Goal: Entertainment & Leisure: Browse casually

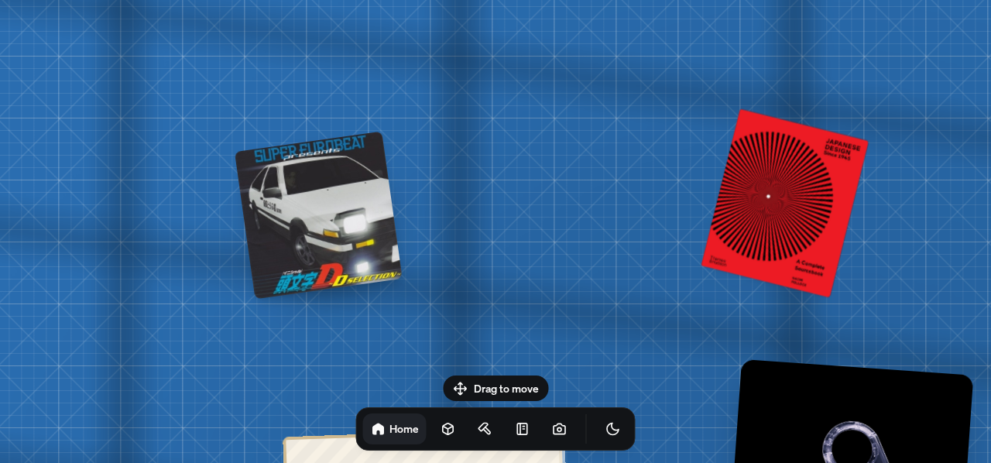
drag, startPoint x: 491, startPoint y: 295, endPoint x: 356, endPoint y: 216, distance: 156.1
click at [356, 216] on div at bounding box center [318, 216] width 168 height 168
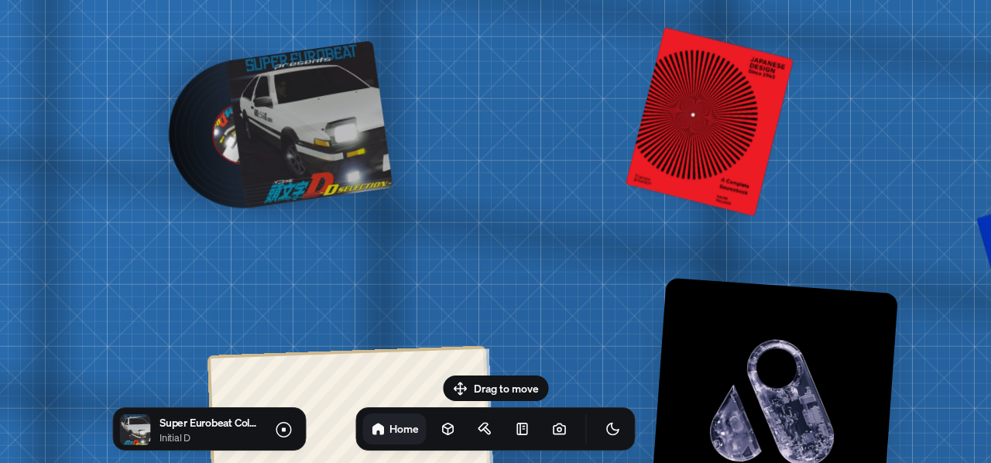
drag, startPoint x: 505, startPoint y: 318, endPoint x: 437, endPoint y: 247, distance: 98.5
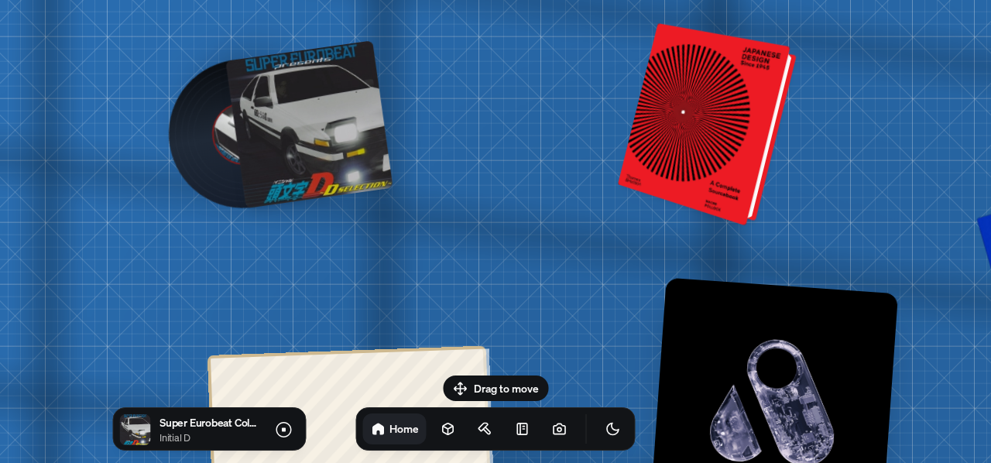
click at [735, 134] on div at bounding box center [710, 125] width 166 height 195
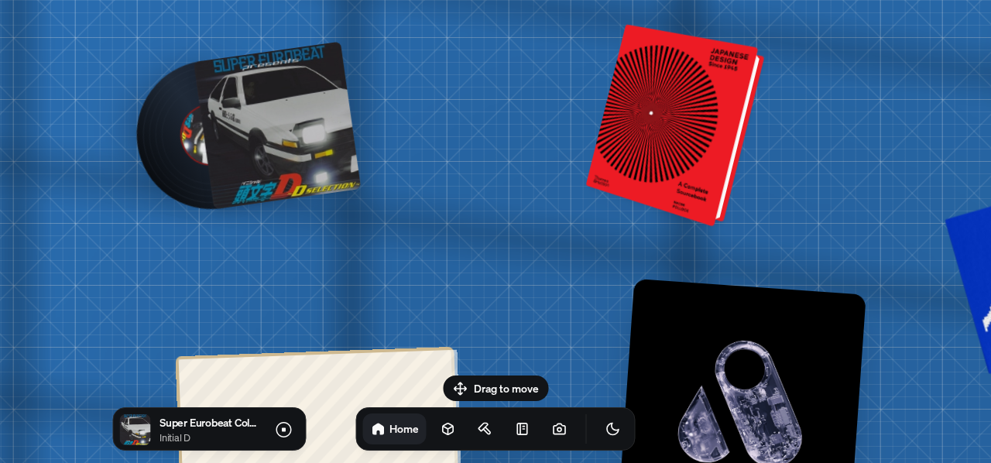
drag, startPoint x: 700, startPoint y: 132, endPoint x: 594, endPoint y: 132, distance: 106.0
click at [594, 132] on div at bounding box center [677, 126] width 166 height 195
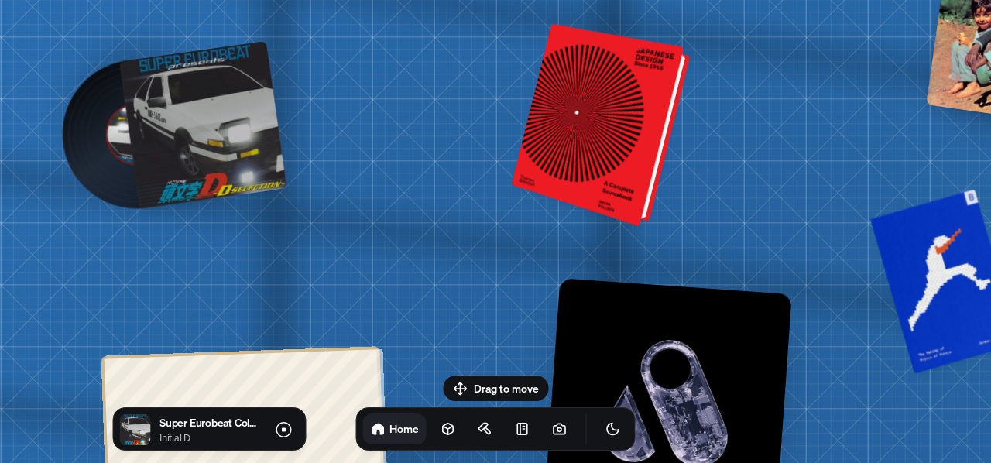
click at [594, 132] on div at bounding box center [603, 126] width 166 height 195
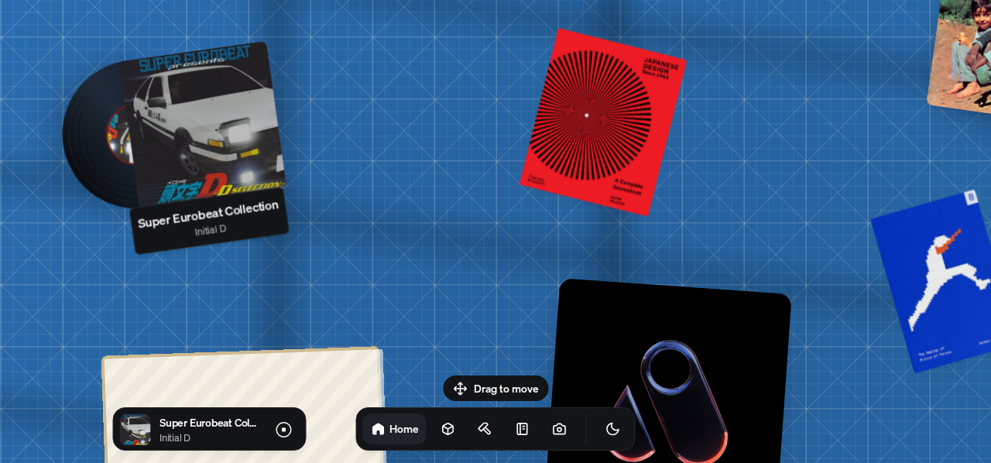
click at [232, 125] on div at bounding box center [203, 125] width 168 height 168
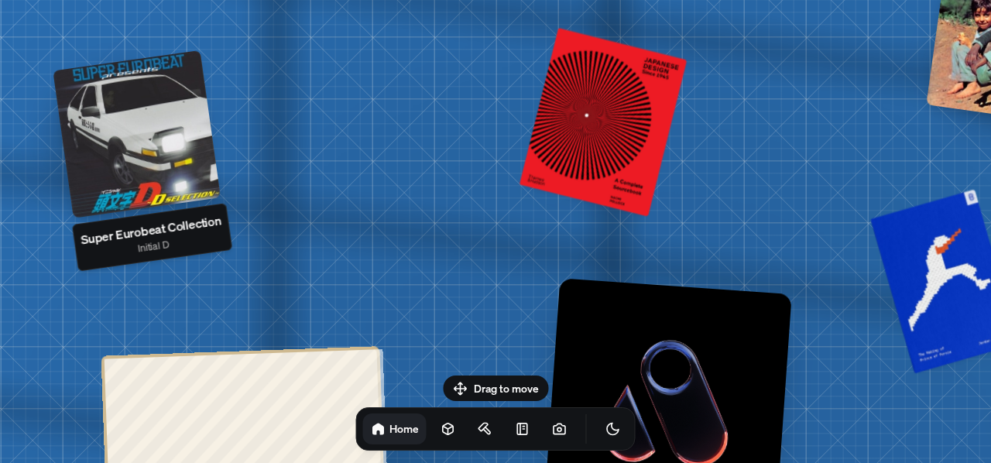
click at [102, 137] on div at bounding box center [137, 134] width 168 height 168
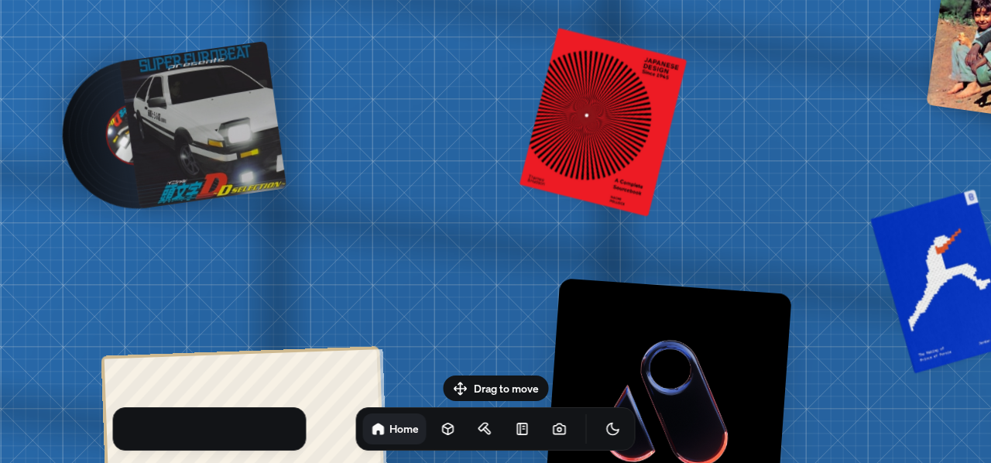
click at [183, 121] on div at bounding box center [203, 125] width 168 height 168
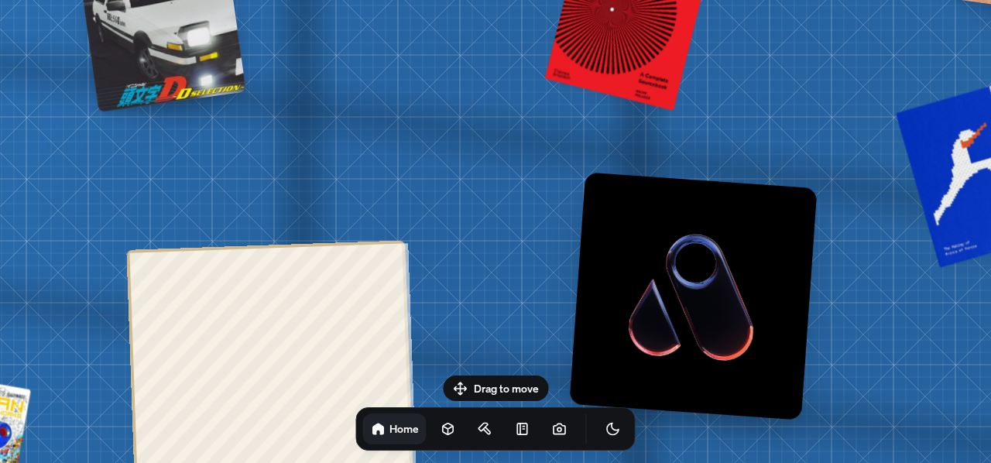
drag, startPoint x: 159, startPoint y: 111, endPoint x: 176, endPoint y: 50, distance: 63.5
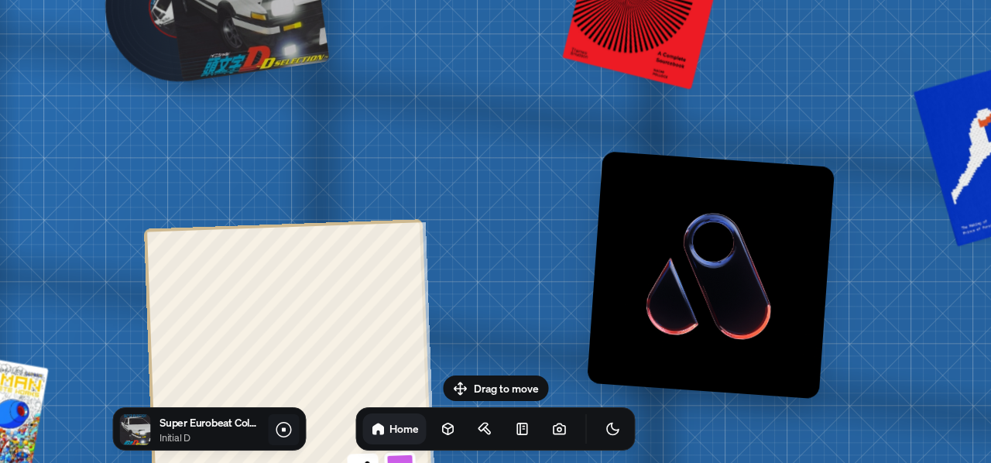
click at [286, 426] on icon at bounding box center [283, 429] width 19 height 19
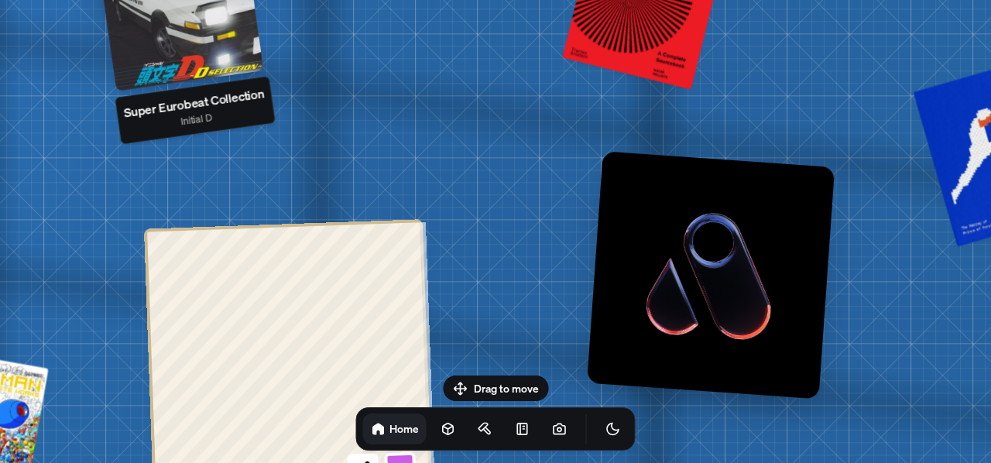
click at [183, 22] on div at bounding box center [180, 7] width 168 height 168
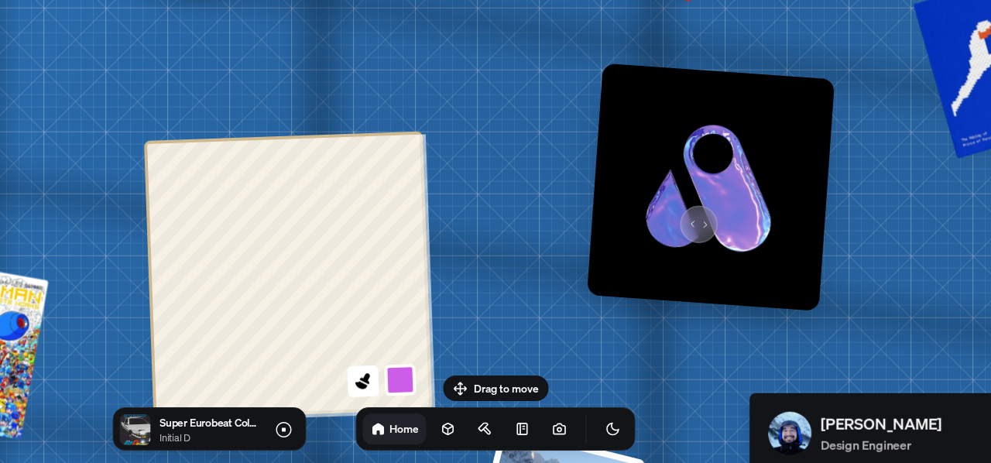
click at [693, 217] on img at bounding box center [711, 187] width 248 height 248
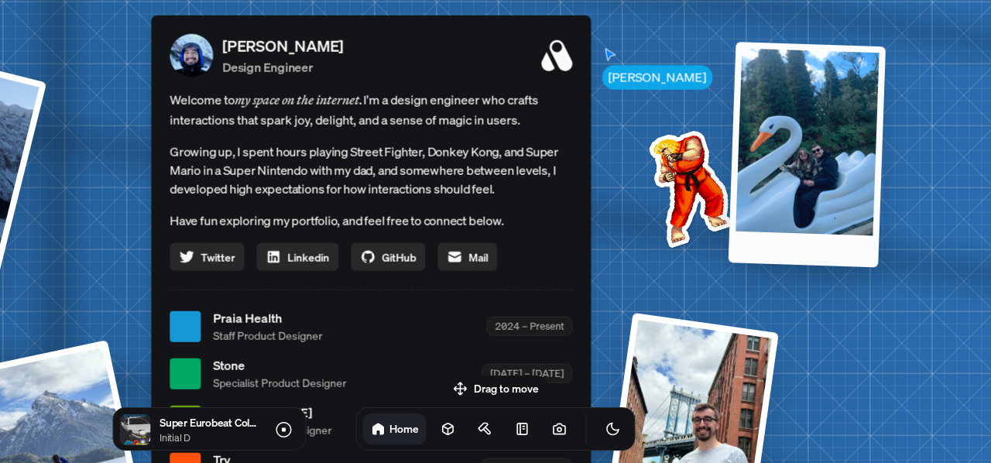
click at [780, 126] on div at bounding box center [806, 154] width 157 height 225
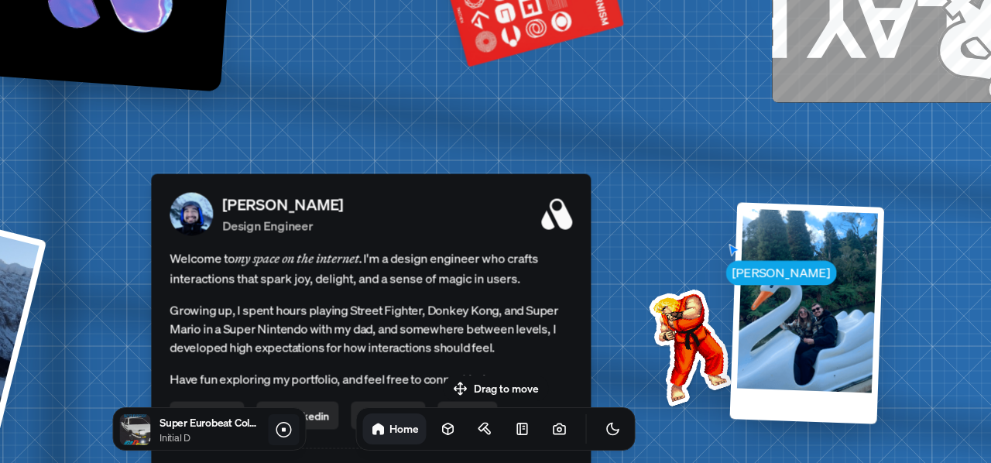
click at [282, 426] on icon at bounding box center [283, 429] width 19 height 19
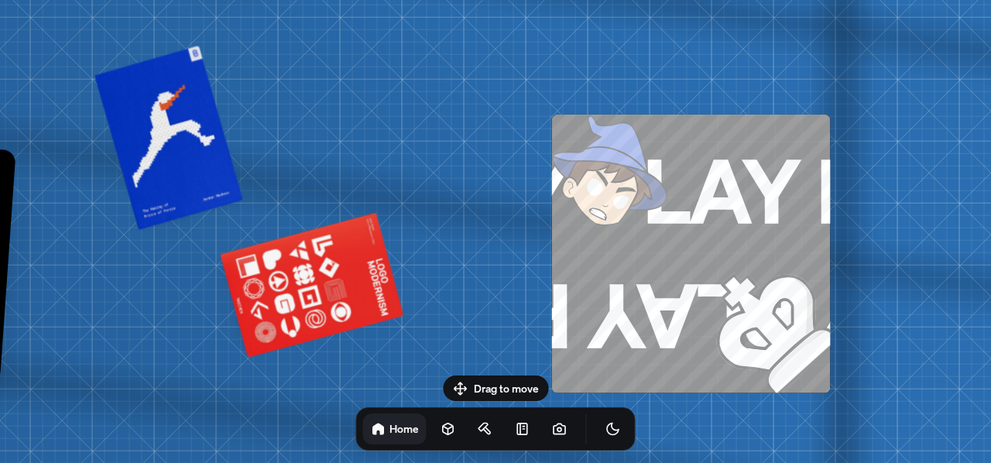
click at [698, 299] on img at bounding box center [743, 303] width 173 height 180
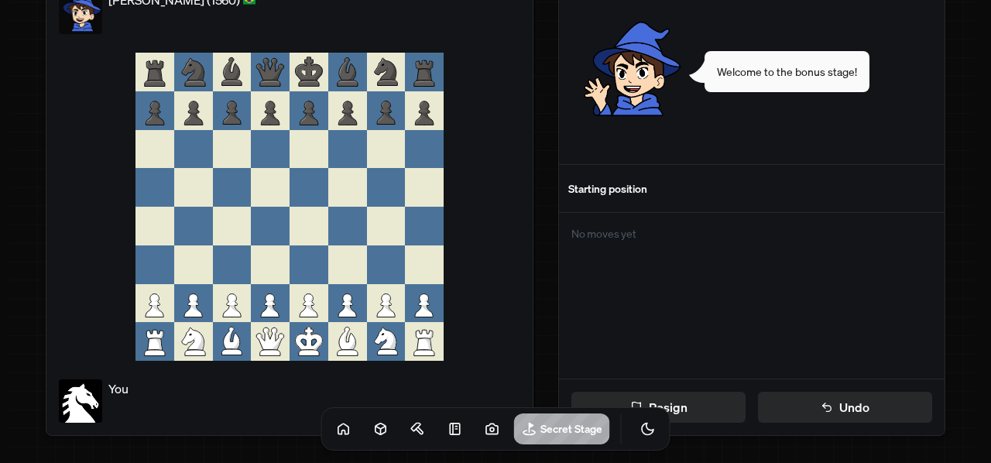
click at [322, 301] on icon at bounding box center [308, 303] width 39 height 39
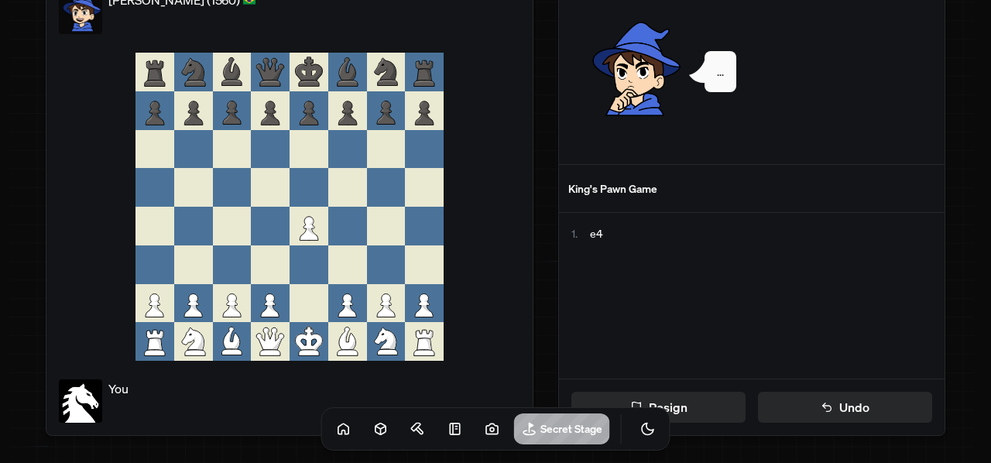
click at [310, 114] on icon at bounding box center [310, 115] width 9 height 7
drag, startPoint x: 310, startPoint y: 114, endPoint x: 314, endPoint y: 126, distance: 13.0
click at [314, 126] on icon at bounding box center [308, 110] width 39 height 39
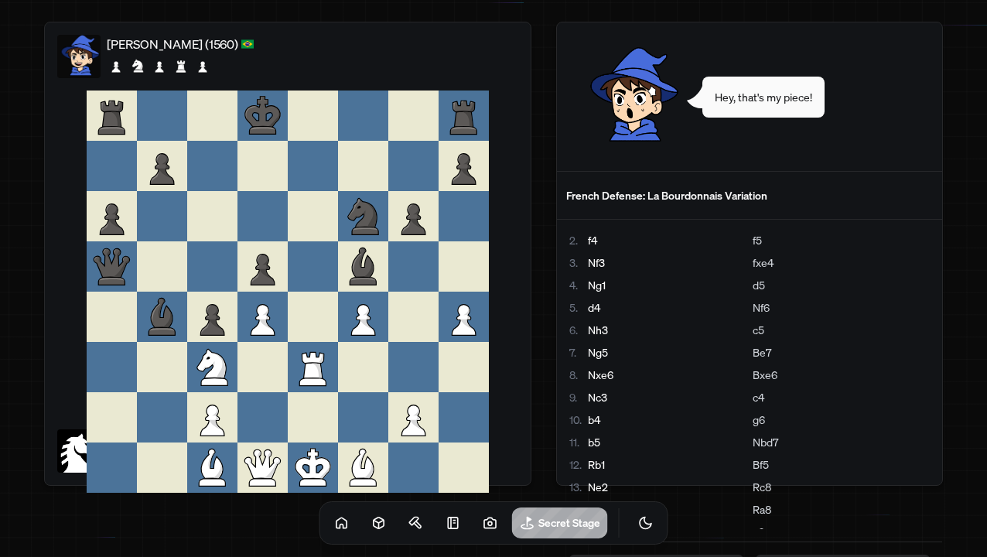
scroll to position [-212, 0]
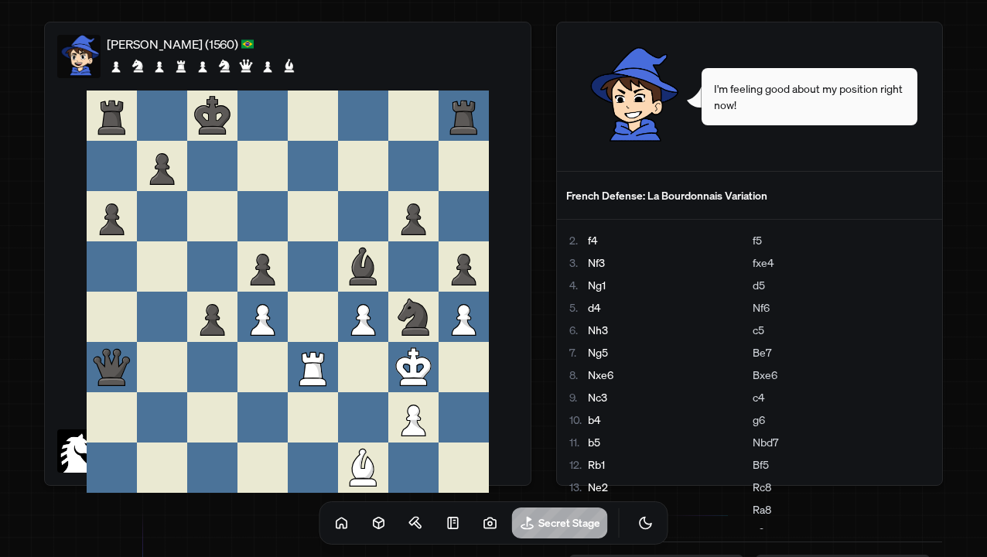
scroll to position [-392, 0]
